Goal: Find specific page/section: Find specific page/section

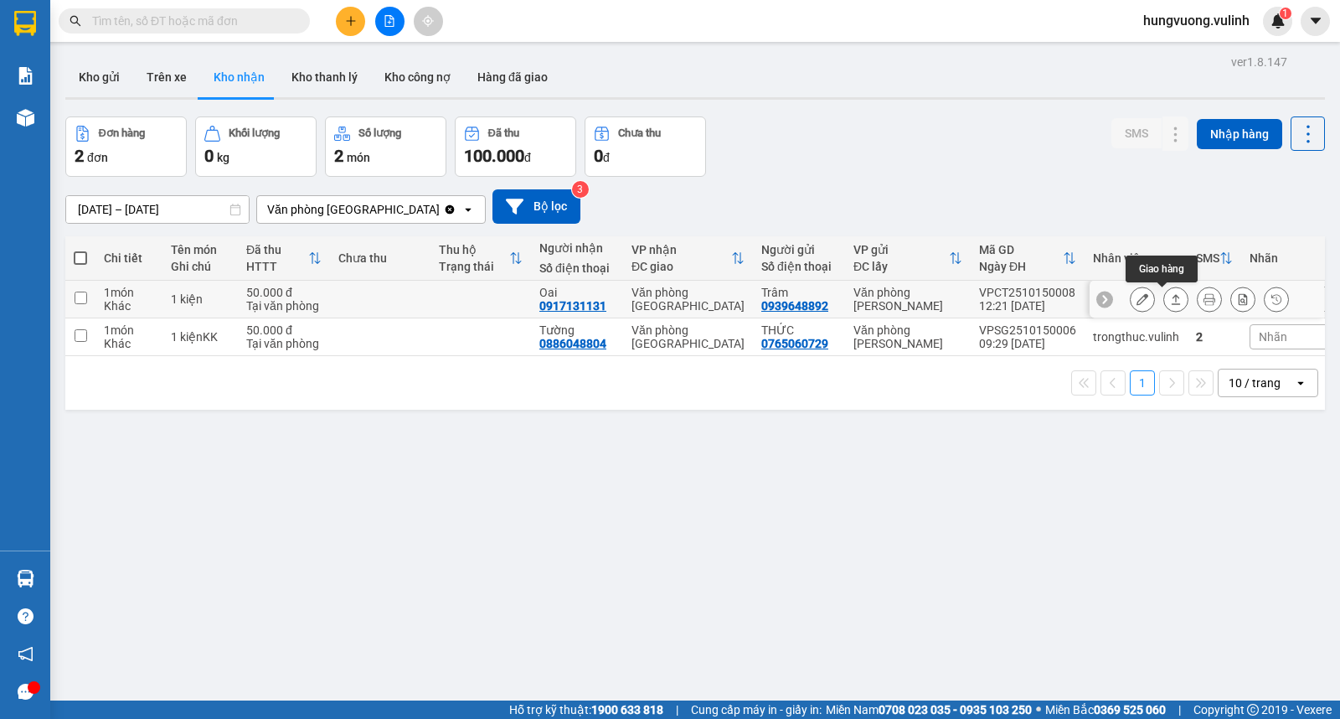
click at [1172, 297] on icon at bounding box center [1176, 299] width 9 height 10
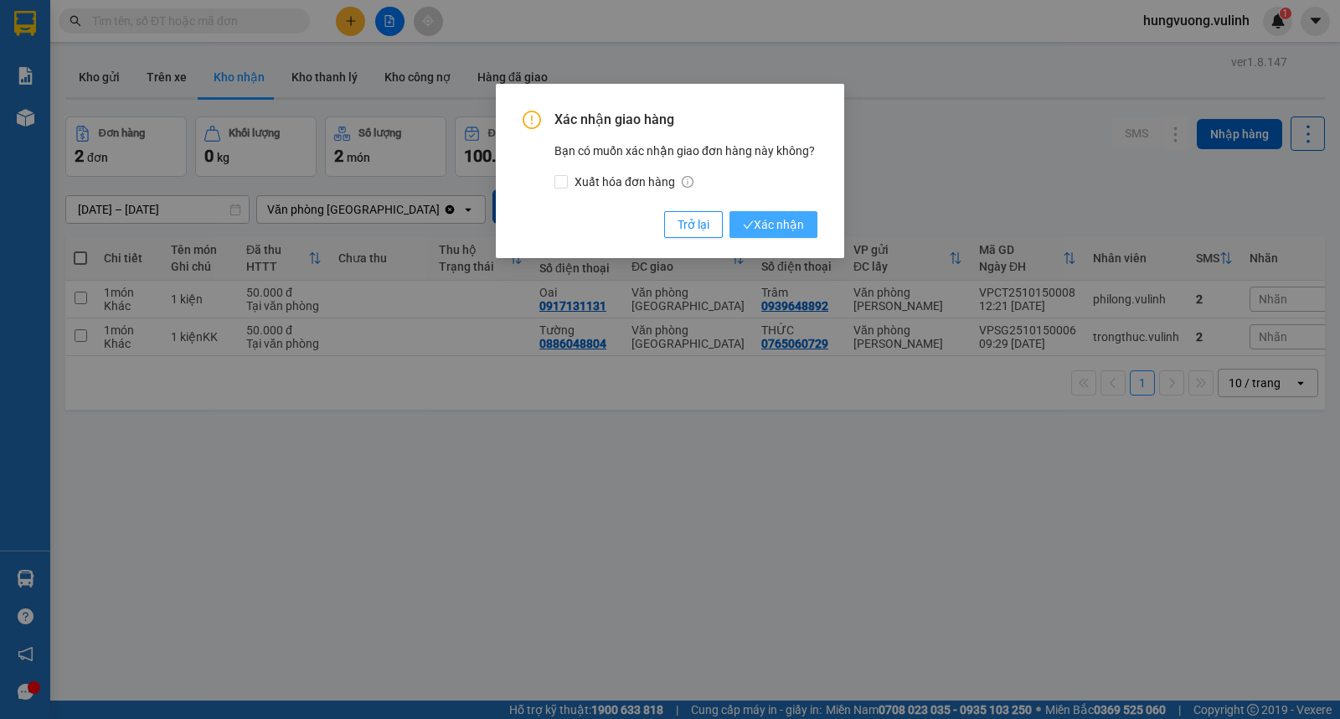
click at [779, 219] on span "Xác nhận" at bounding box center [773, 224] width 61 height 18
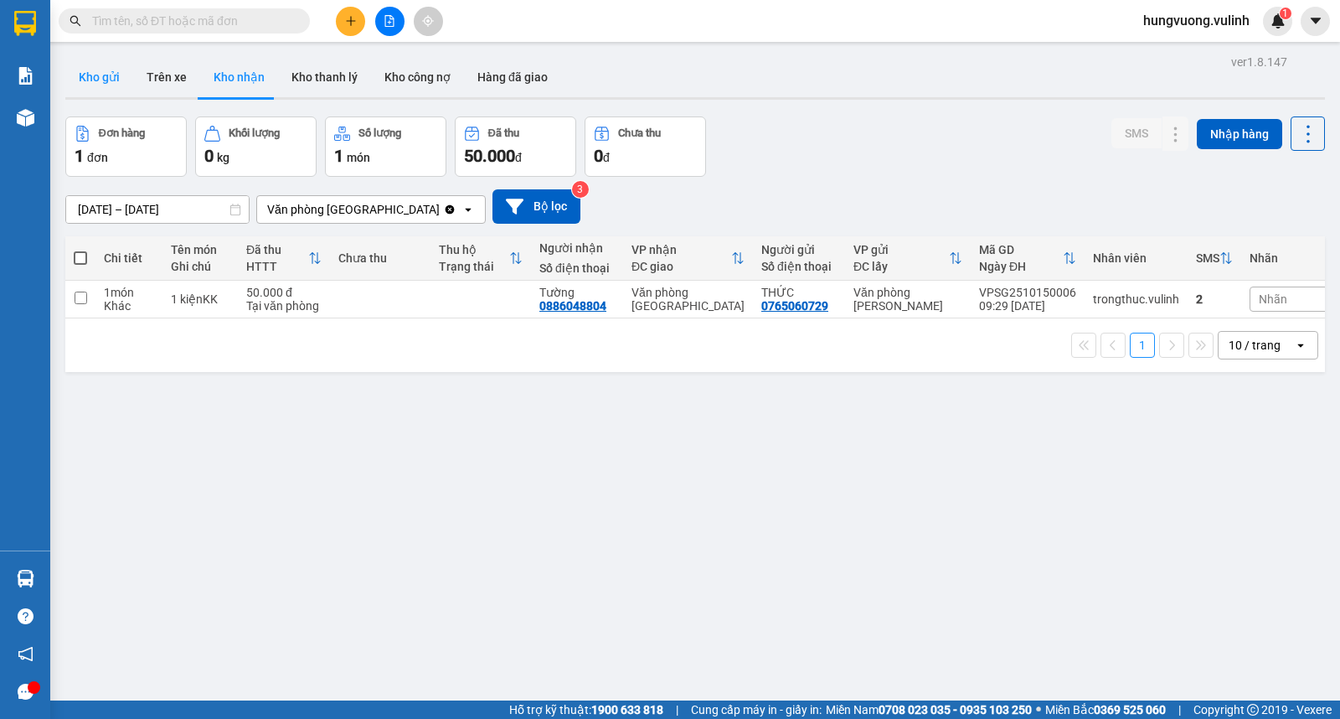
click at [120, 74] on button "Kho gửi" at bounding box center [99, 77] width 68 height 40
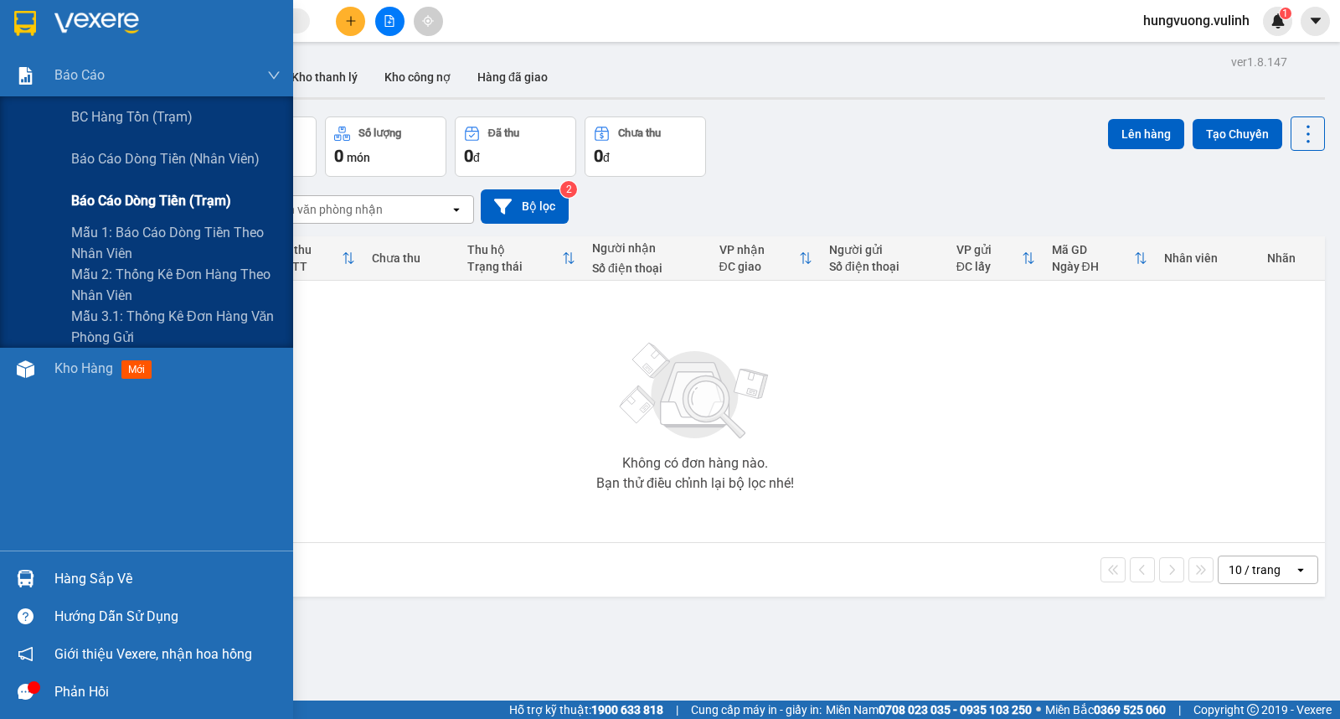
click at [140, 203] on span "Báo cáo dòng tiền (trạm)" at bounding box center [151, 200] width 160 height 21
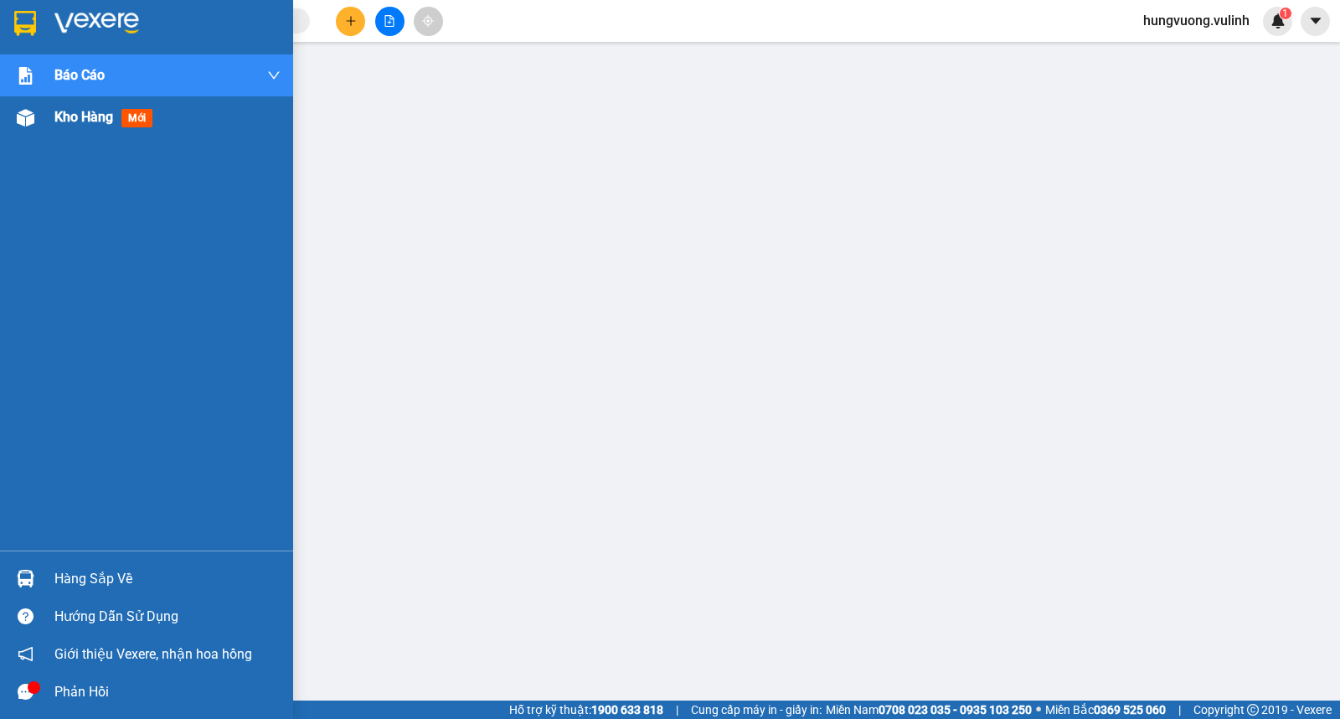
click at [59, 119] on span "Kho hàng" at bounding box center [83, 117] width 59 height 16
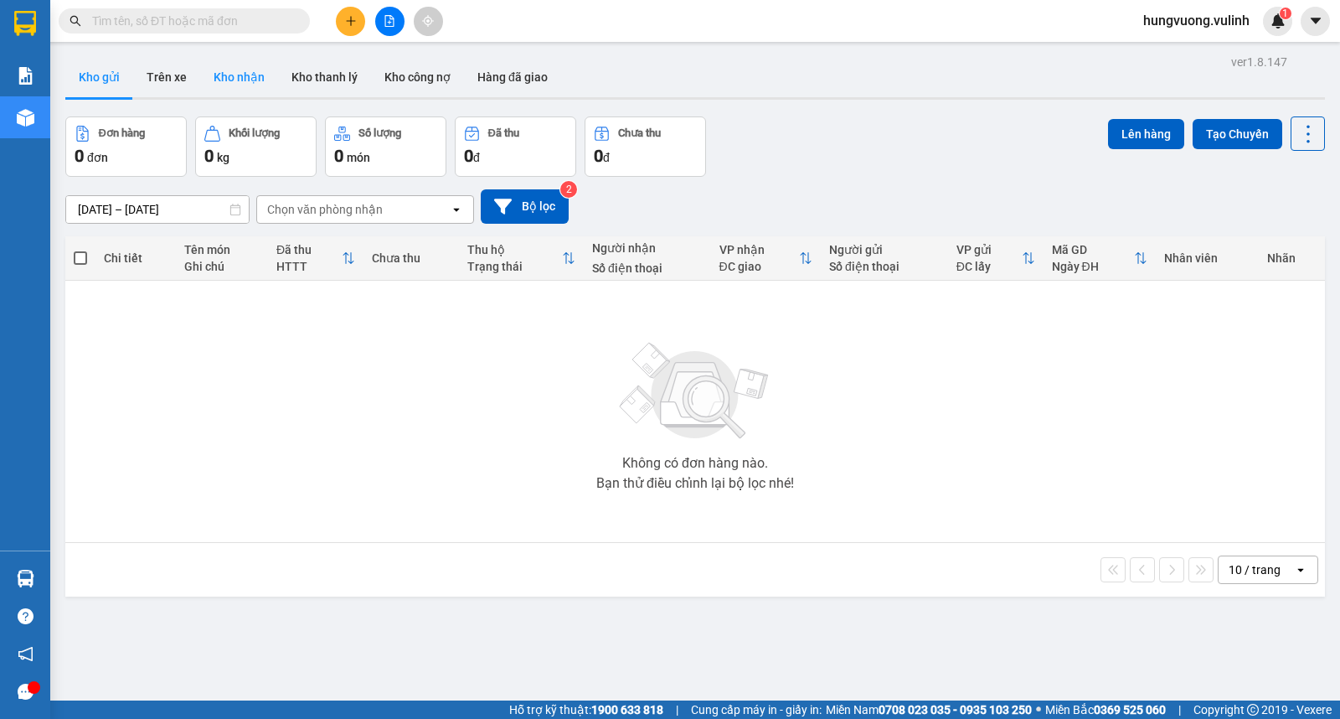
click at [235, 86] on button "Kho nhận" at bounding box center [239, 77] width 78 height 40
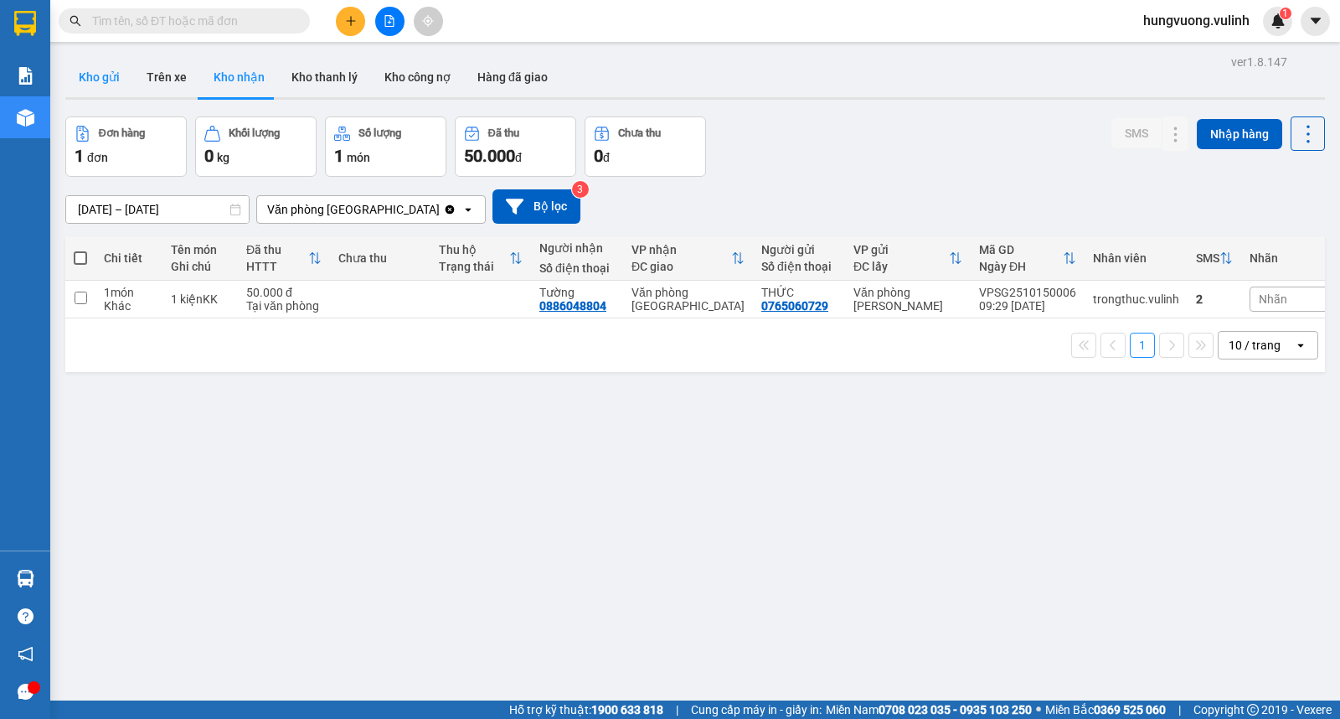
click at [111, 77] on button "Kho gửi" at bounding box center [99, 77] width 68 height 40
